Goal: Transaction & Acquisition: Download file/media

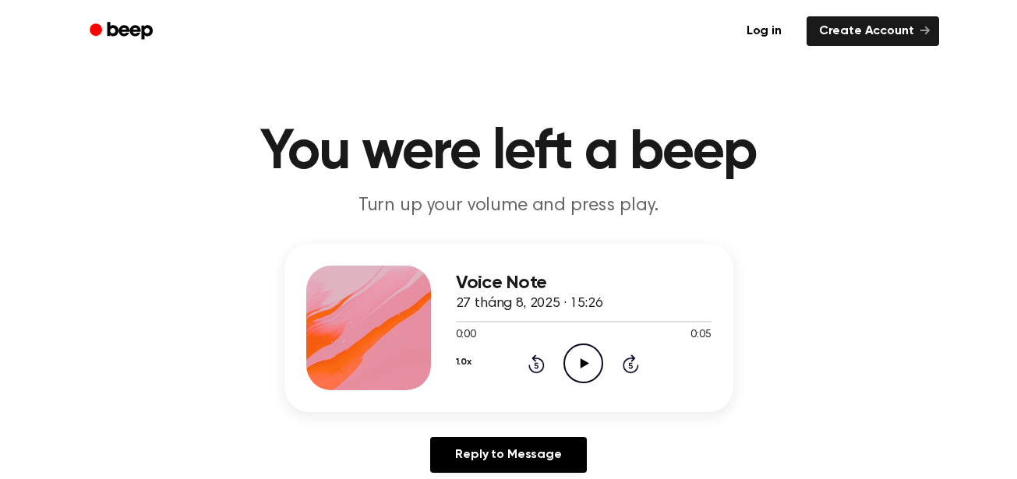
click at [604, 68] on main "You were left a beep Turn up your volume and press play. Voice Note 27 tháng 8,…" at bounding box center [508, 480] width 1017 height 961
click at [578, 365] on icon "Play Audio" at bounding box center [583, 364] width 40 height 40
click at [763, 42] on link "Log in" at bounding box center [764, 31] width 66 height 36
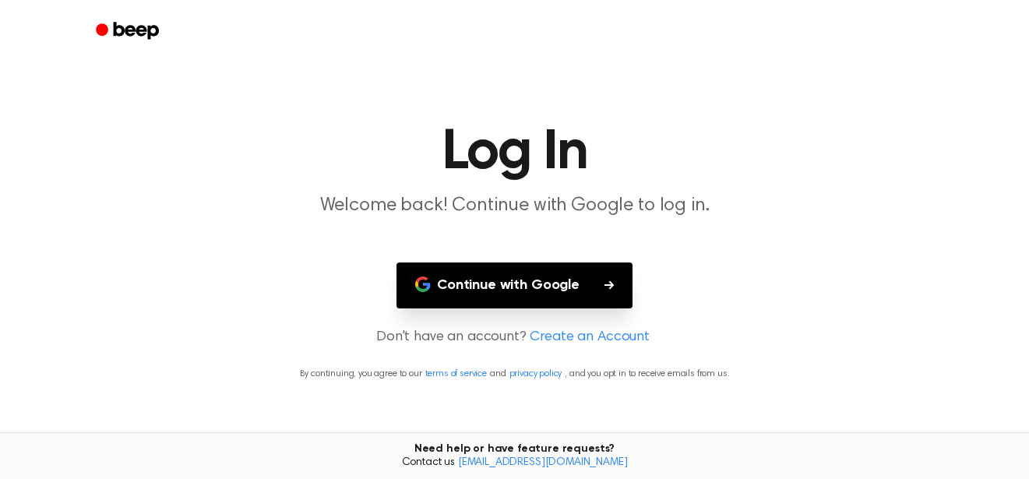
click at [521, 268] on button "Continue with Google" at bounding box center [515, 286] width 236 height 46
click at [558, 261] on main "Log In Welcome back! Continue with Google to log in. Continue with Google Don't…" at bounding box center [514, 239] width 1029 height 479
click at [445, 281] on button "Continue with Google" at bounding box center [515, 286] width 236 height 46
drag, startPoint x: 587, startPoint y: 265, endPoint x: 588, endPoint y: 274, distance: 8.7
click at [588, 265] on button "Continue with Google" at bounding box center [515, 286] width 236 height 46
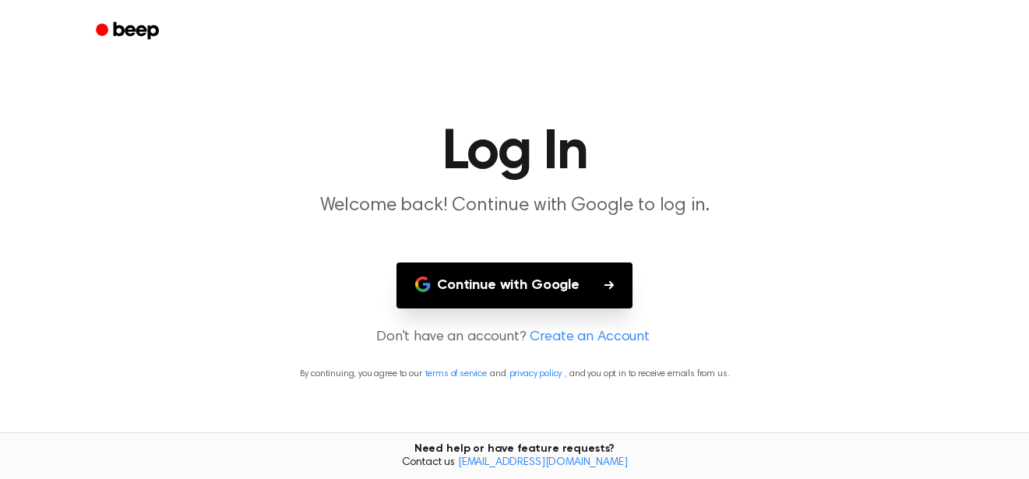
click at [591, 282] on button "Continue with Google" at bounding box center [515, 286] width 236 height 46
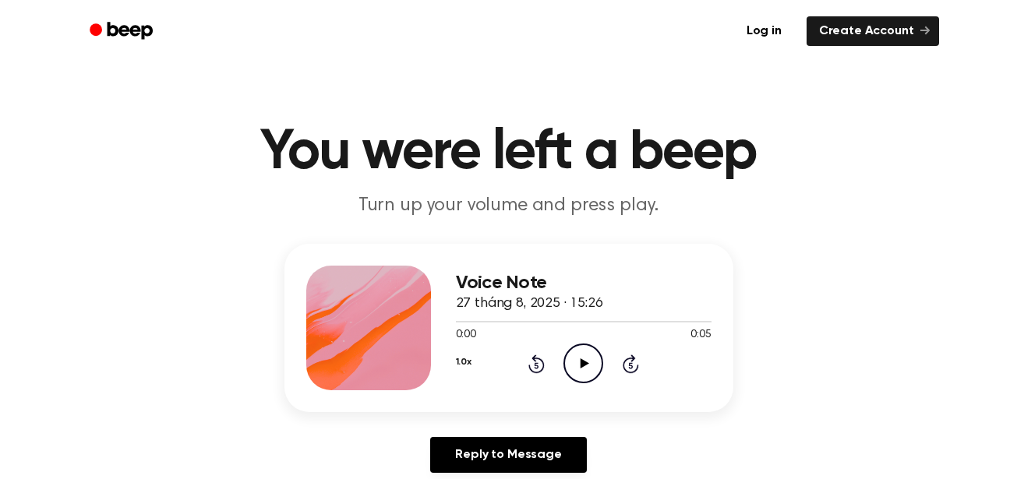
click at [135, 35] on icon "Beep" at bounding box center [129, 30] width 45 height 17
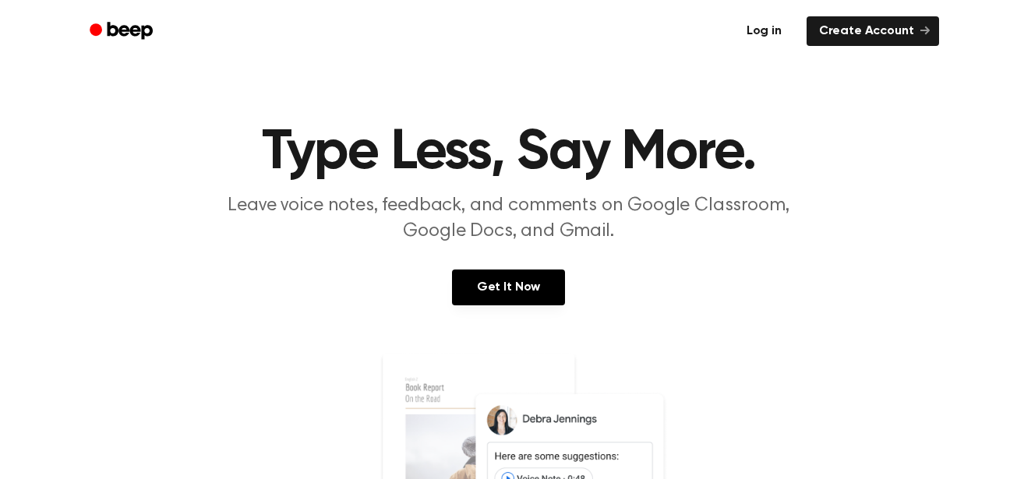
click at [771, 38] on link "Log in" at bounding box center [764, 31] width 66 height 36
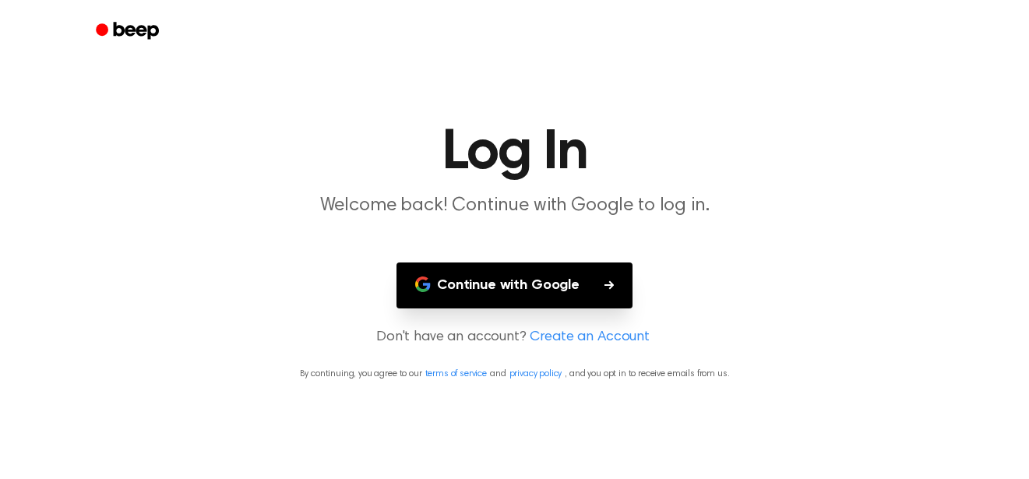
click at [554, 274] on button "Continue with Google" at bounding box center [515, 286] width 236 height 46
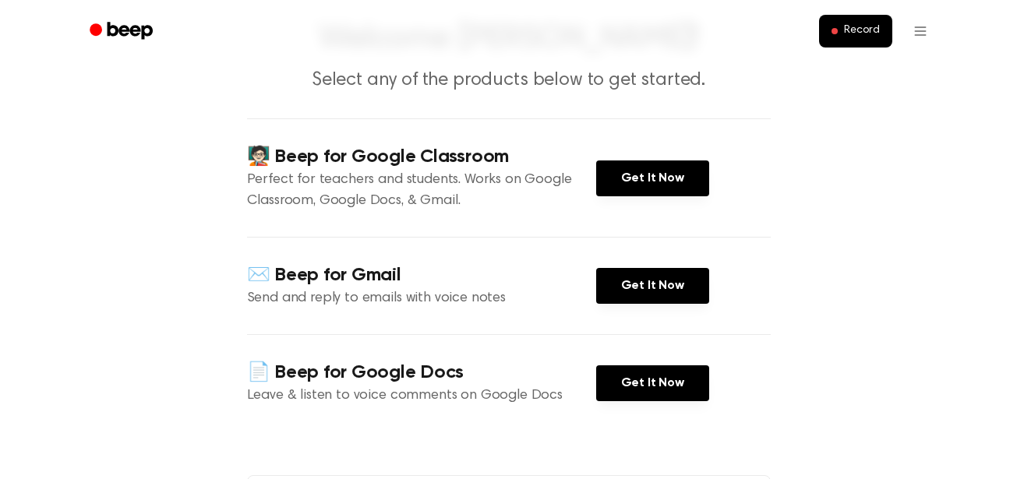
scroll to position [156, 0]
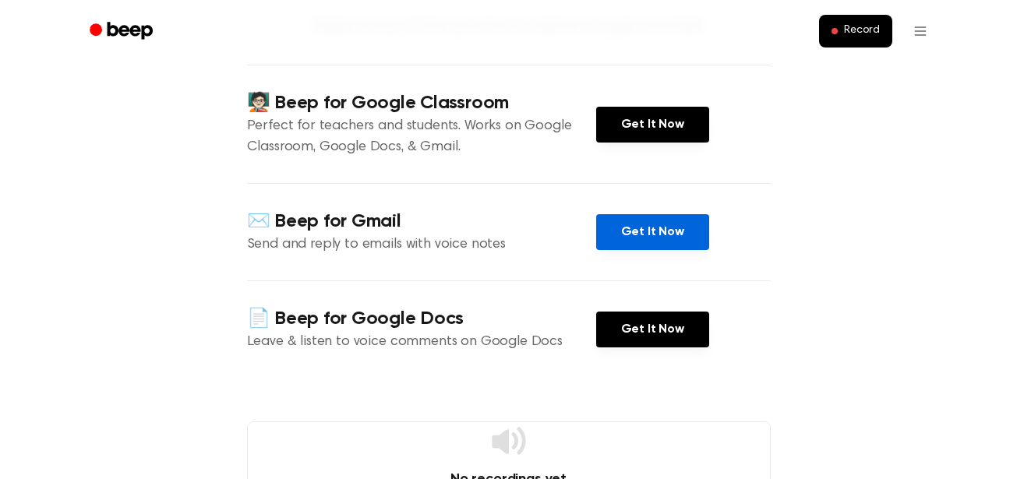
click at [642, 219] on link "Get It Now" at bounding box center [652, 232] width 113 height 36
drag, startPoint x: 584, startPoint y: 333, endPoint x: 605, endPoint y: 330, distance: 21.3
click at [584, 333] on p "Leave & listen to voice comments on Google Docs" at bounding box center [421, 342] width 349 height 21
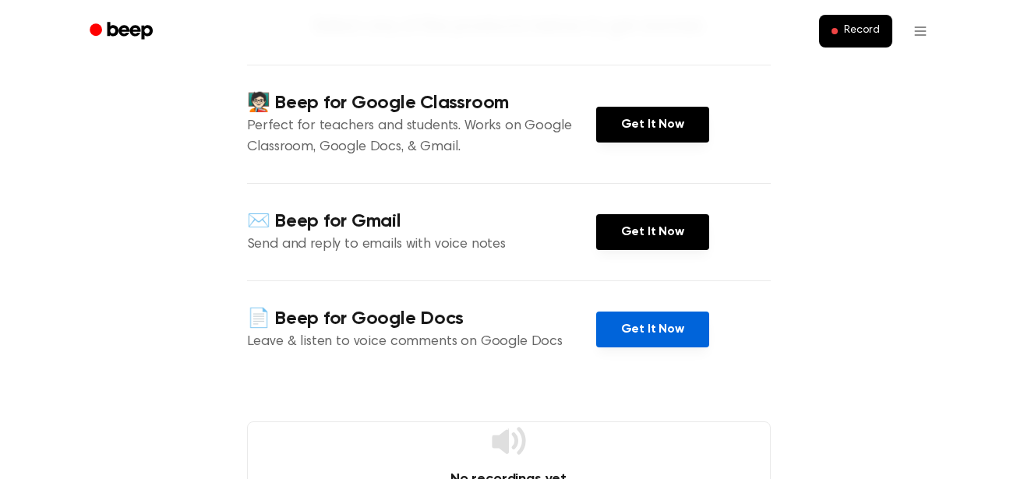
click at [610, 328] on link "Get It Now" at bounding box center [652, 330] width 113 height 36
